Goal: Transaction & Acquisition: Purchase product/service

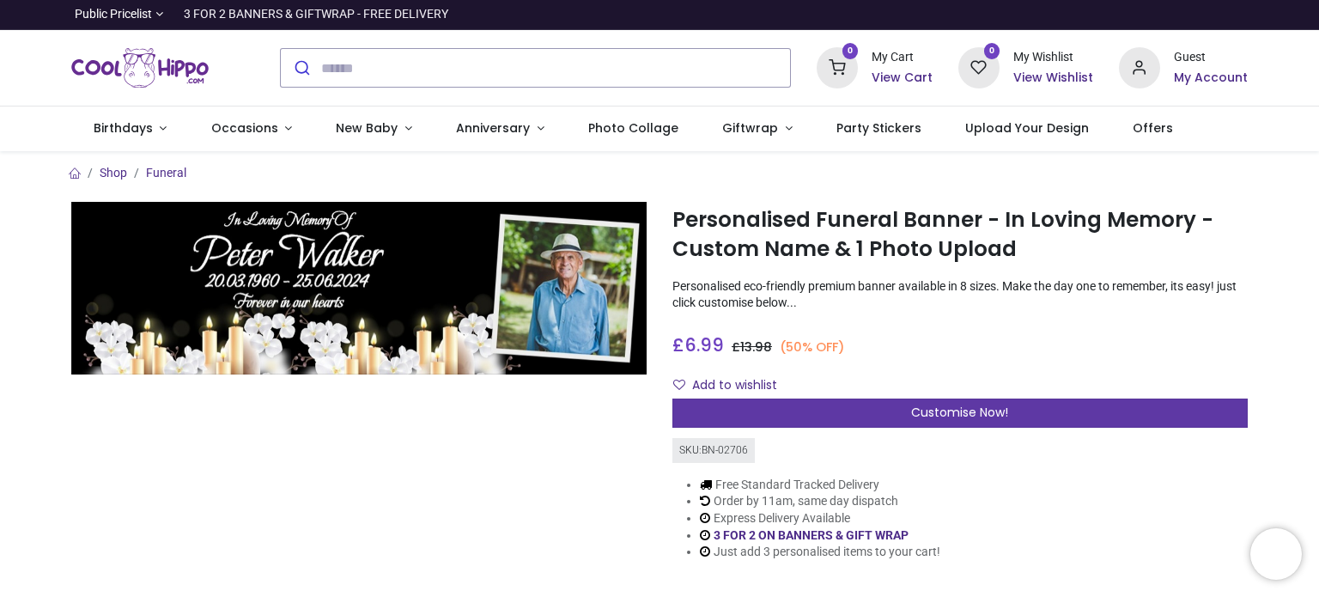
click at [1007, 408] on span "Customise Now!" at bounding box center [959, 412] width 97 height 17
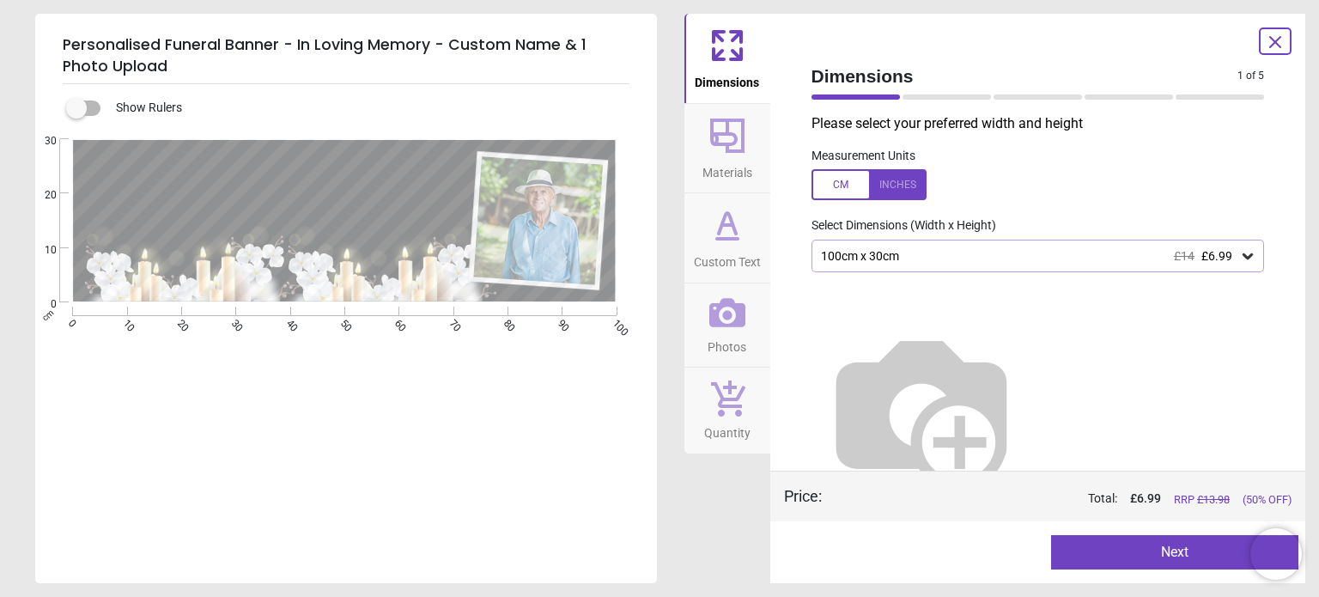
click at [1239, 252] on icon at bounding box center [1247, 255] width 17 height 17
